Goal: Information Seeking & Learning: Learn about a topic

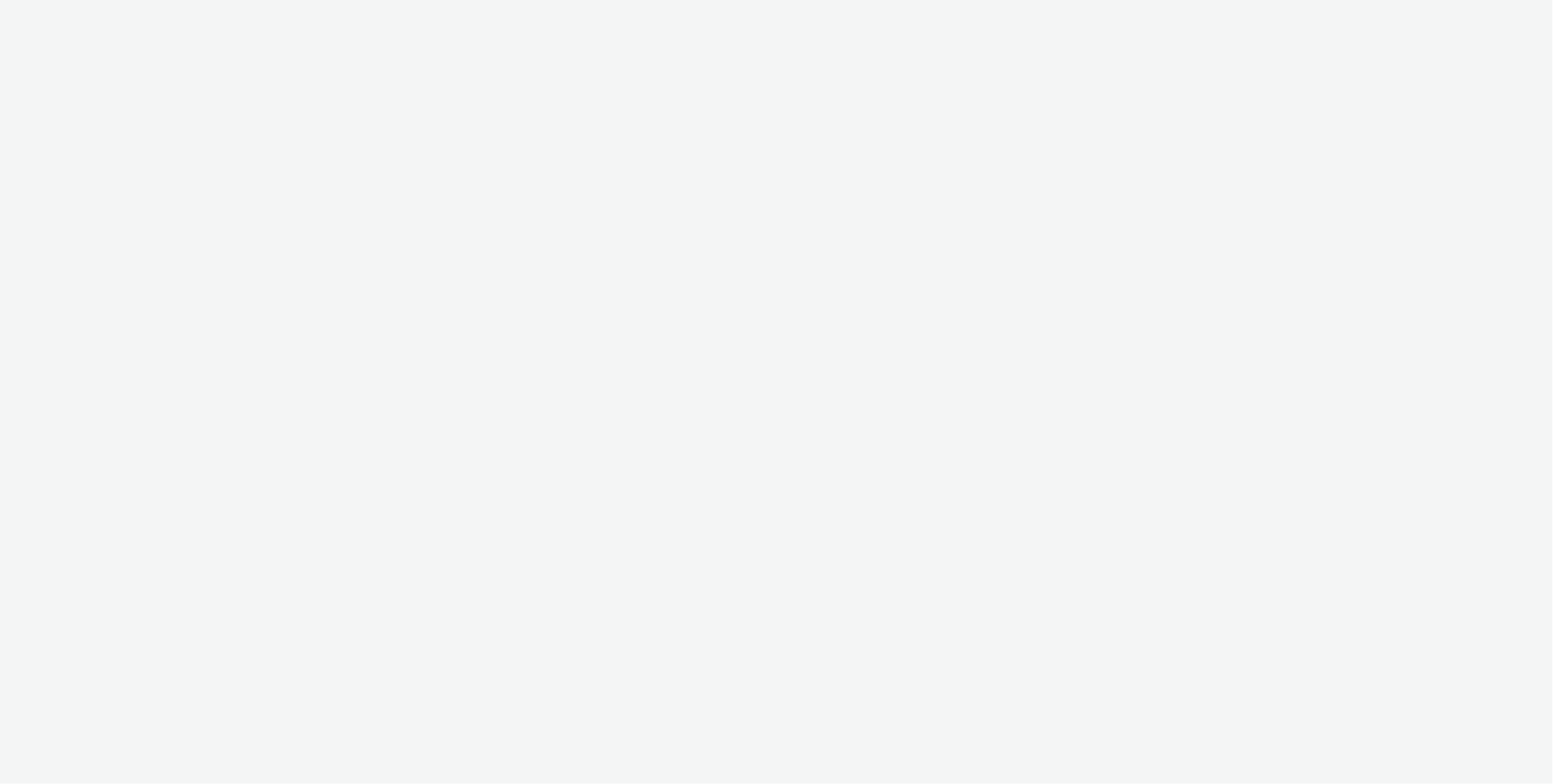
select select "ac009755-aa48-4799-8050-7a339a378eb8"
select select "79162ed7-0017-4339-93b0-3399b708648f"
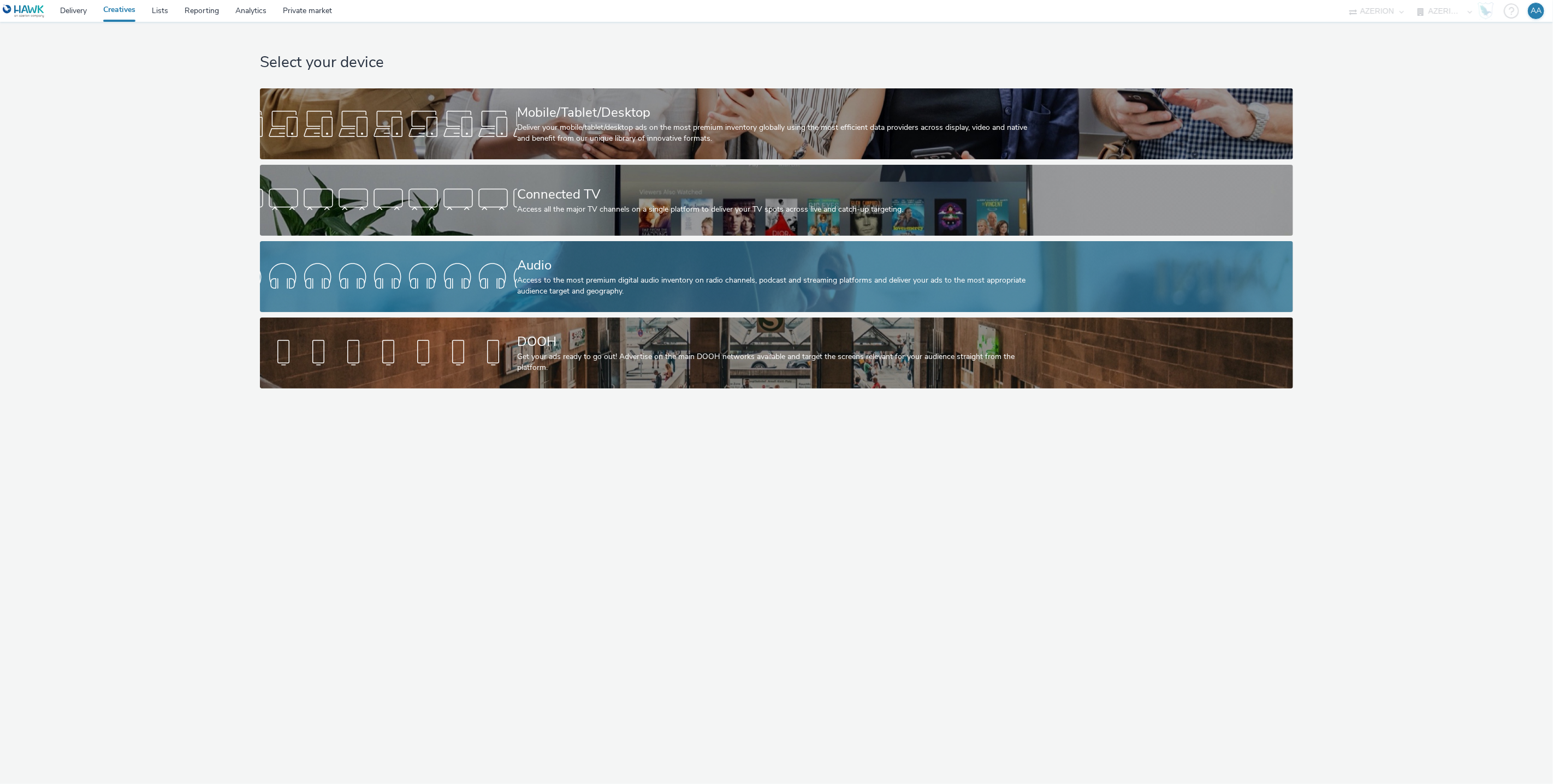
click at [638, 275] on div "Access to the most premium digital audio inventory on radio channels, podcast a…" at bounding box center [774, 286] width 515 height 22
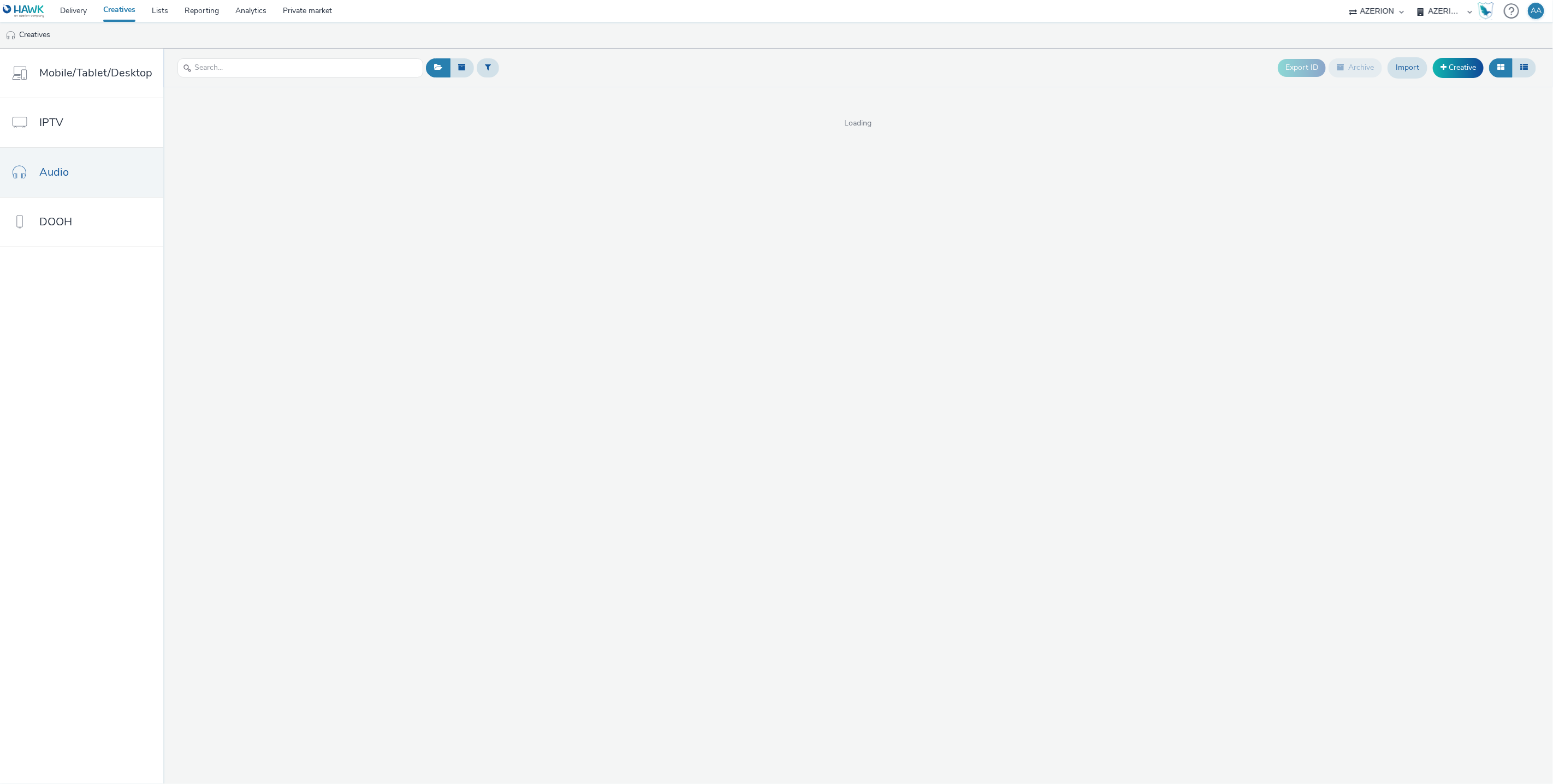
click at [591, 46] on ul "Creatives" at bounding box center [776, 35] width 1553 height 26
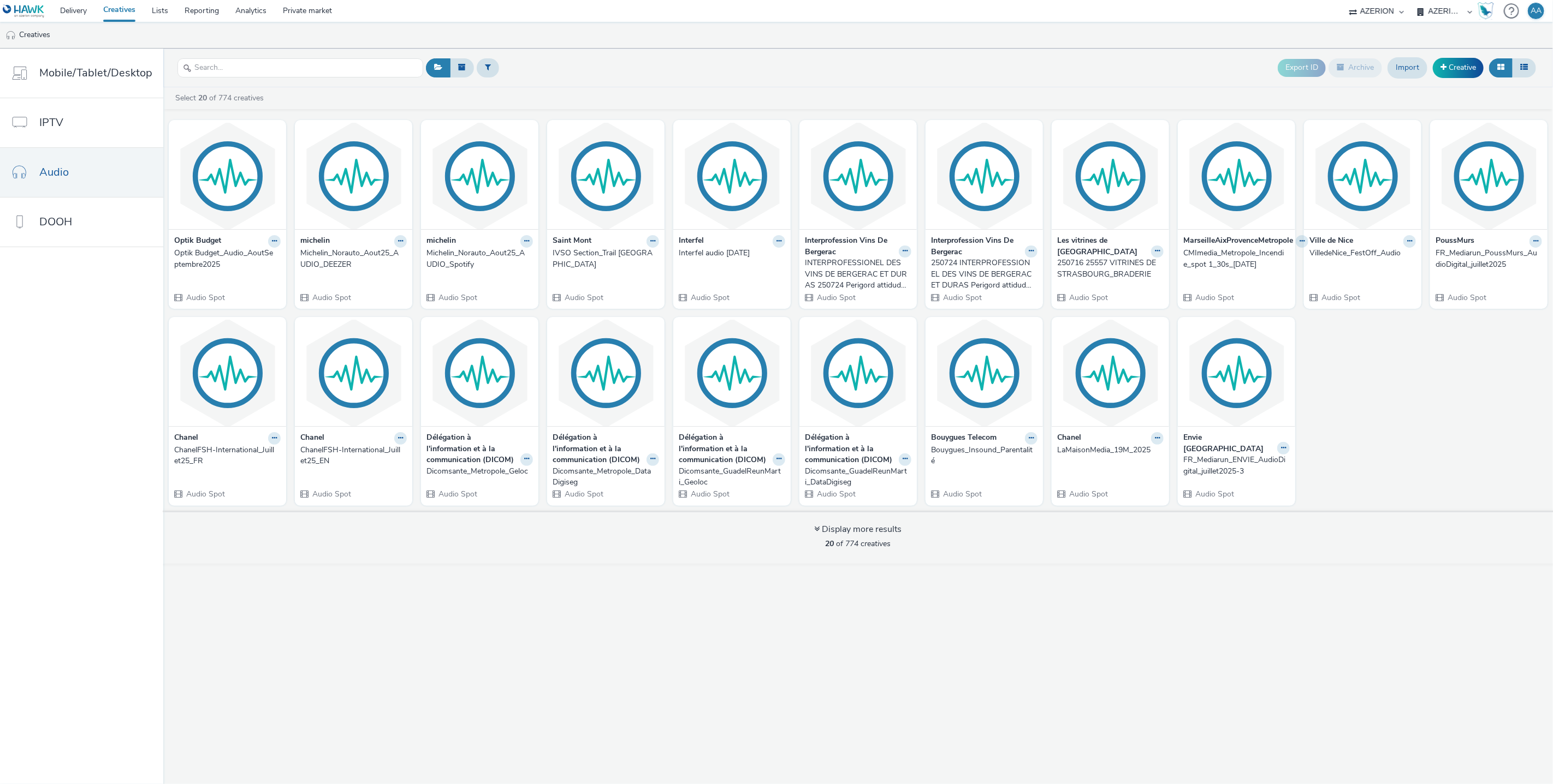
click at [319, 437] on strong "Chanel" at bounding box center [313, 438] width 24 height 13
click at [344, 452] on div "ChanelFSH-International_Juillet25_EN" at bounding box center [351, 456] width 103 height 22
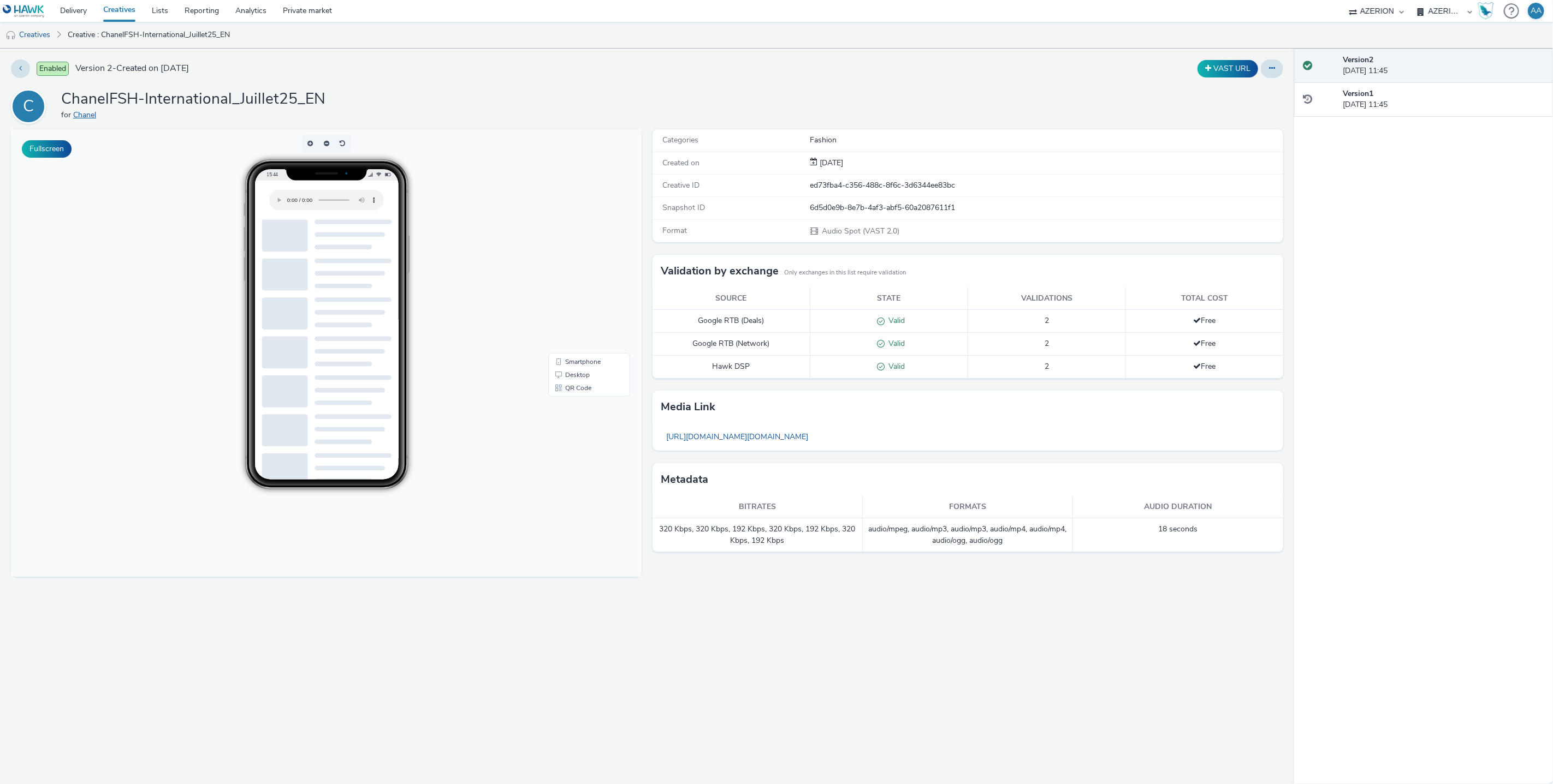
click at [87, 117] on link "Chanel" at bounding box center [86, 114] width 27 height 10
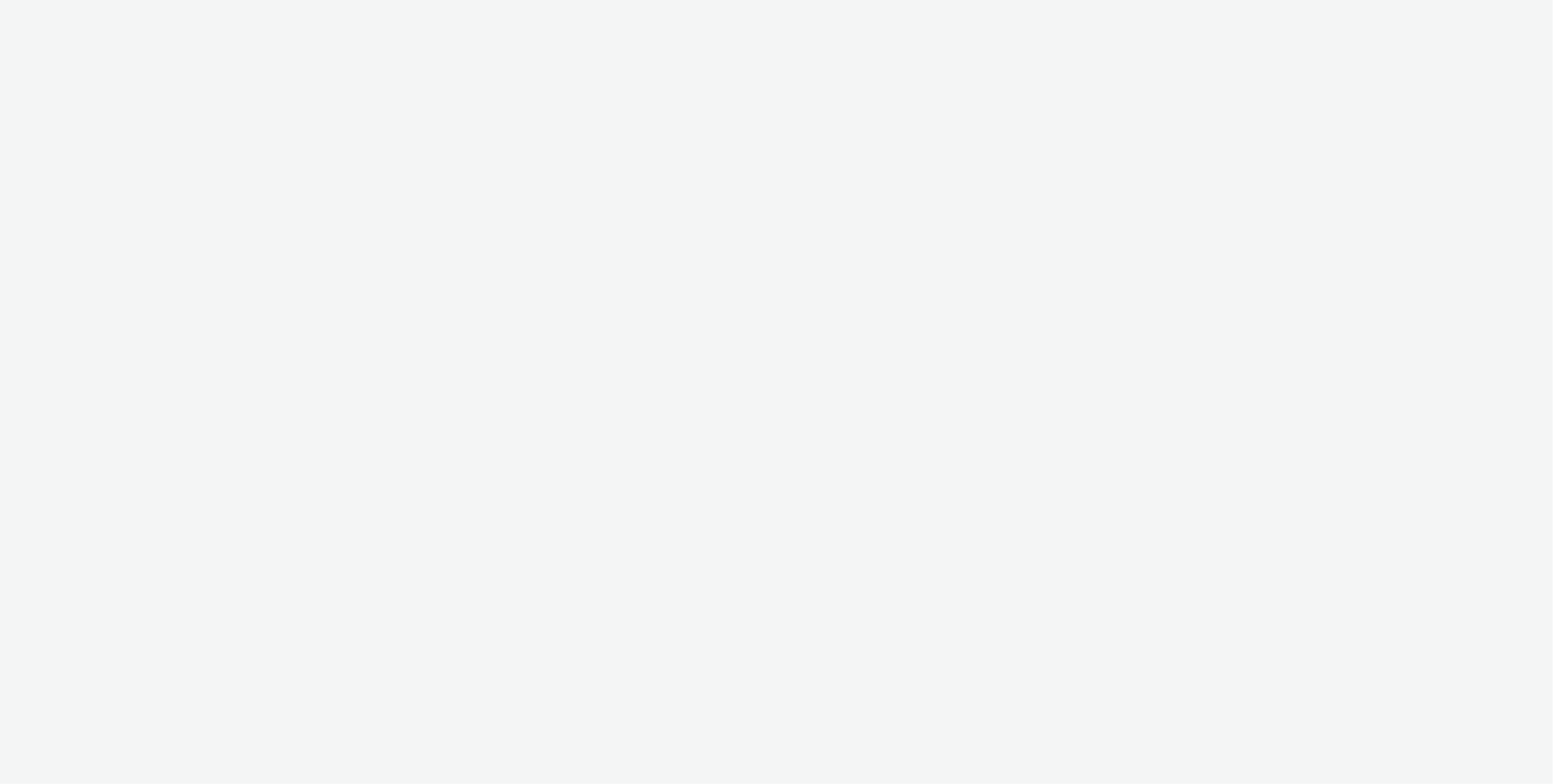
select select "ac009755-aa48-4799-8050-7a339a378eb8"
select select "79162ed7-0017-4339-93b0-3399b708648f"
